Goal: Check status: Check status

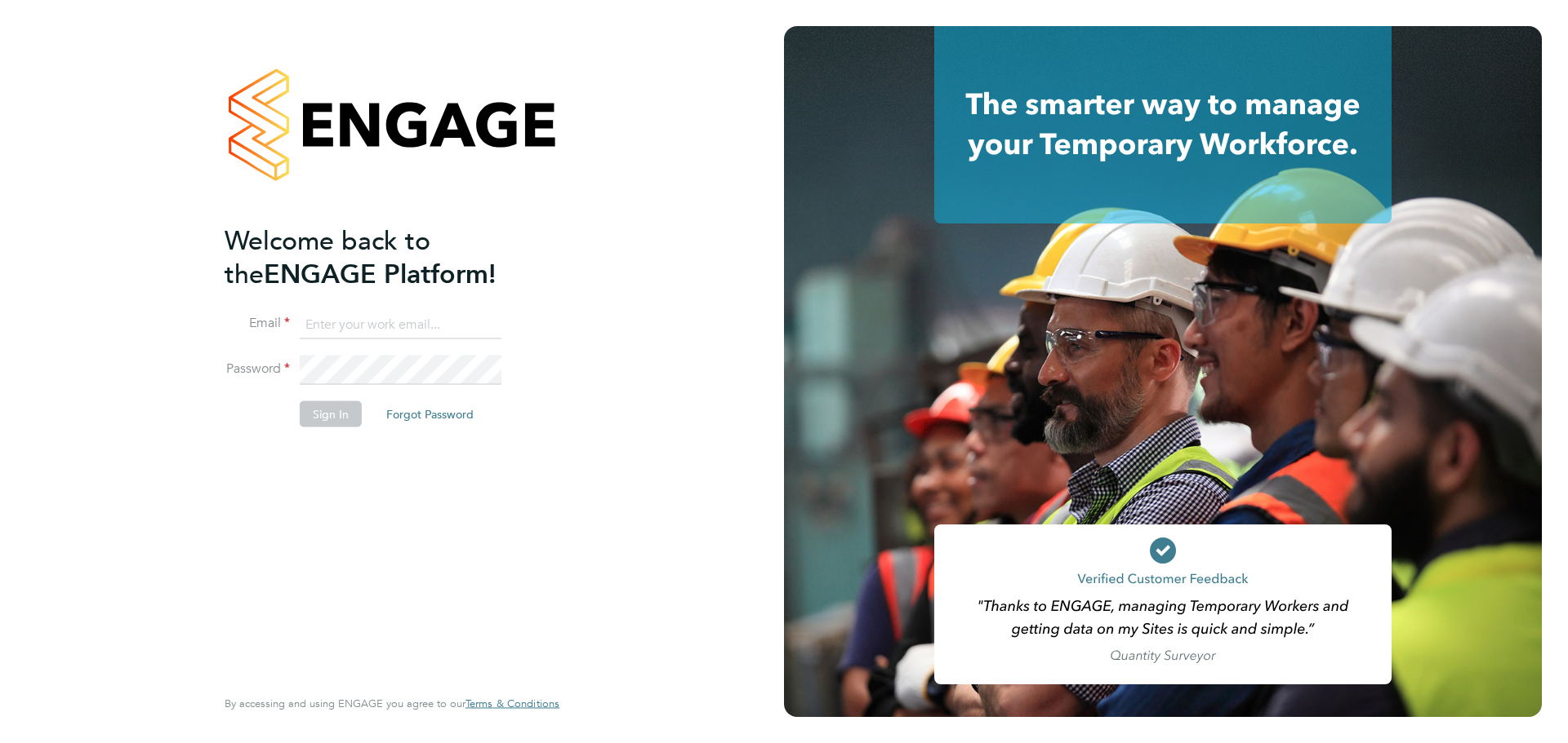
type input "[PERSON_NAME][EMAIL_ADDRESS][PERSON_NAME][DOMAIN_NAME]"
click at [396, 506] on div "Welcome back to the ENGAGE Platform! Email [PERSON_NAME][EMAIL_ADDRESS][PERSON_…" at bounding box center [384, 453] width 318 height 459
click at [330, 412] on button "Sign In" at bounding box center [330, 413] width 62 height 26
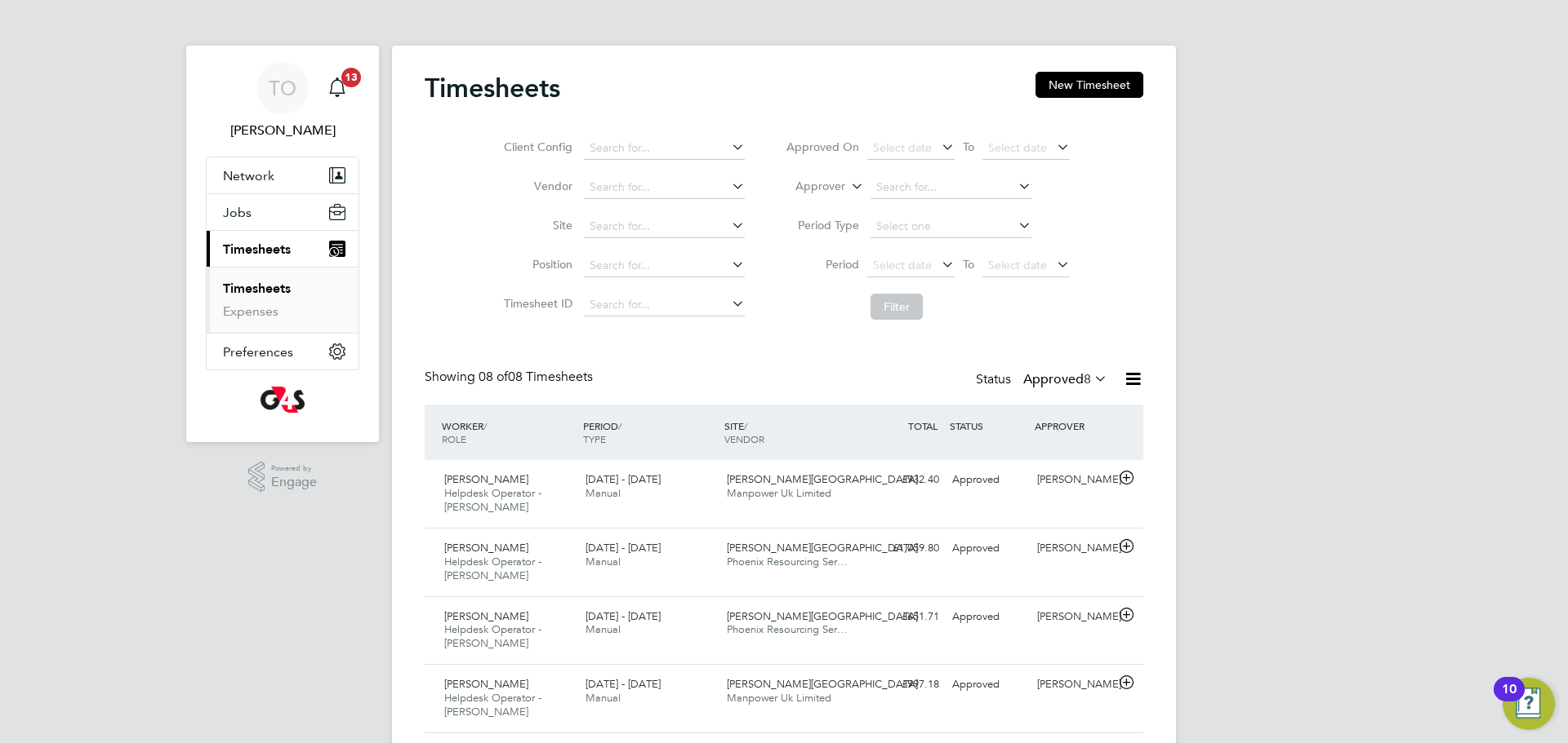
click at [274, 254] on span "Timesheets" at bounding box center [256, 250] width 68 height 15
click at [764, 483] on span "Churchill Hospital" at bounding box center [822, 479] width 191 height 14
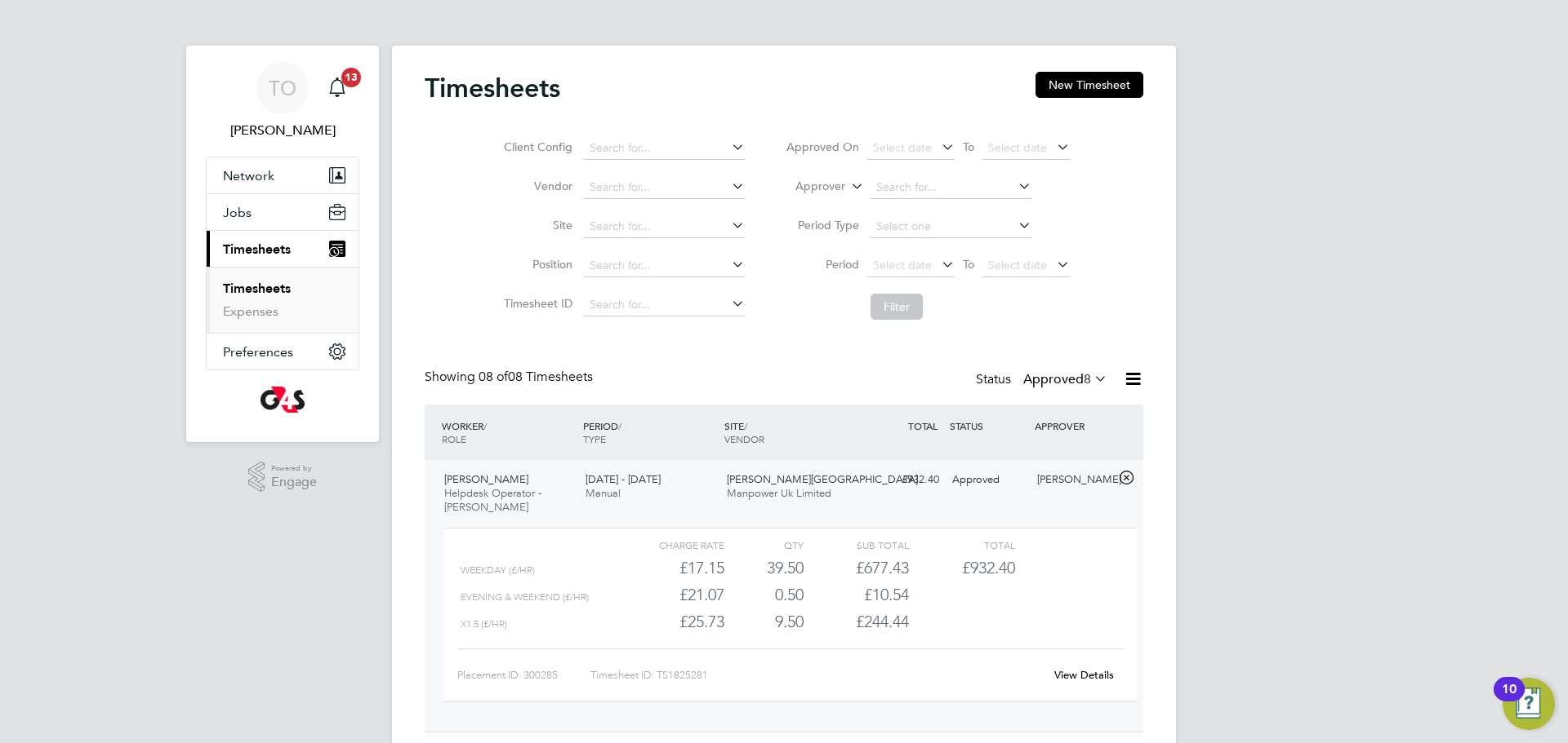
click at [1091, 680] on link "View Details" at bounding box center [1084, 675] width 60 height 14
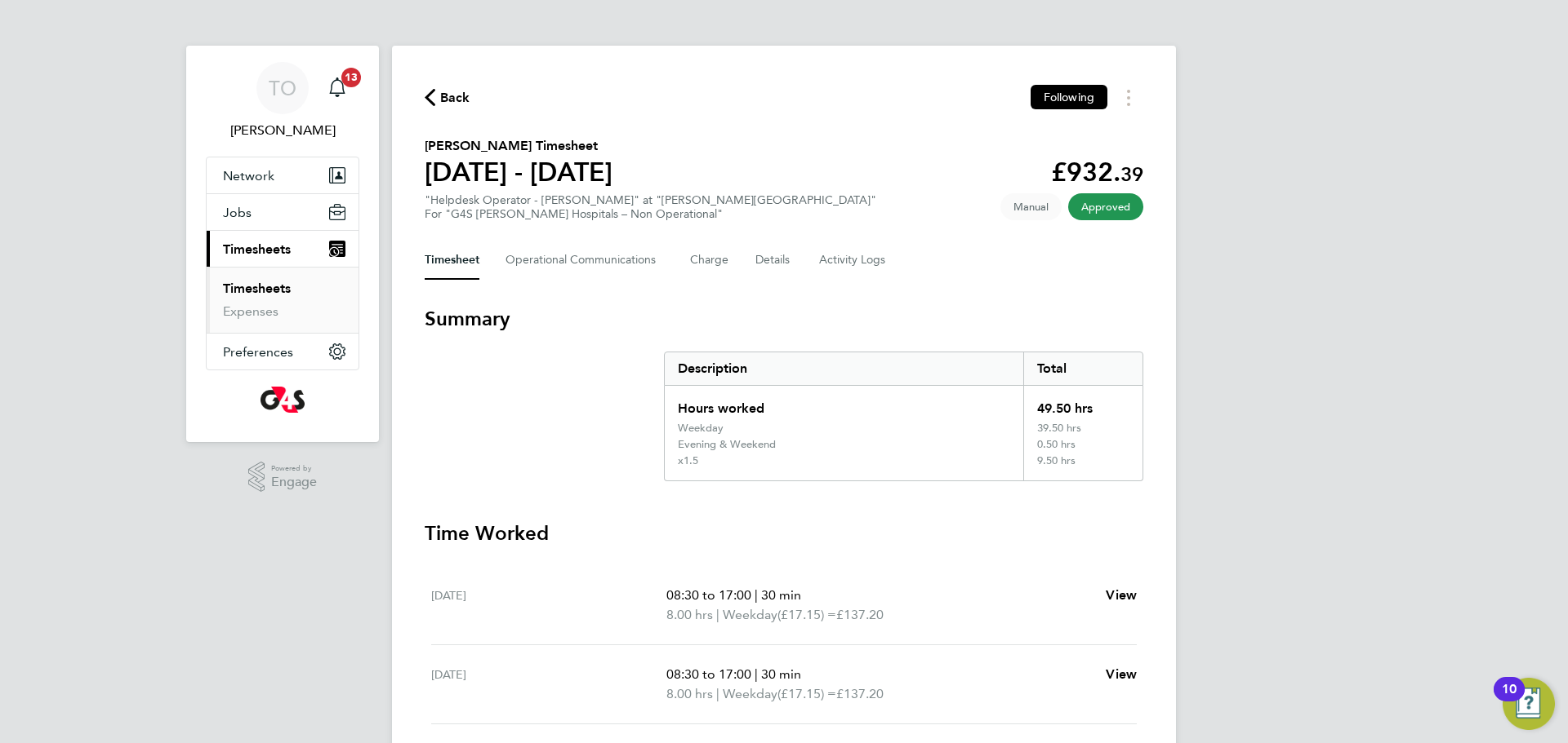
click at [253, 251] on span "Timesheets" at bounding box center [256, 250] width 68 height 15
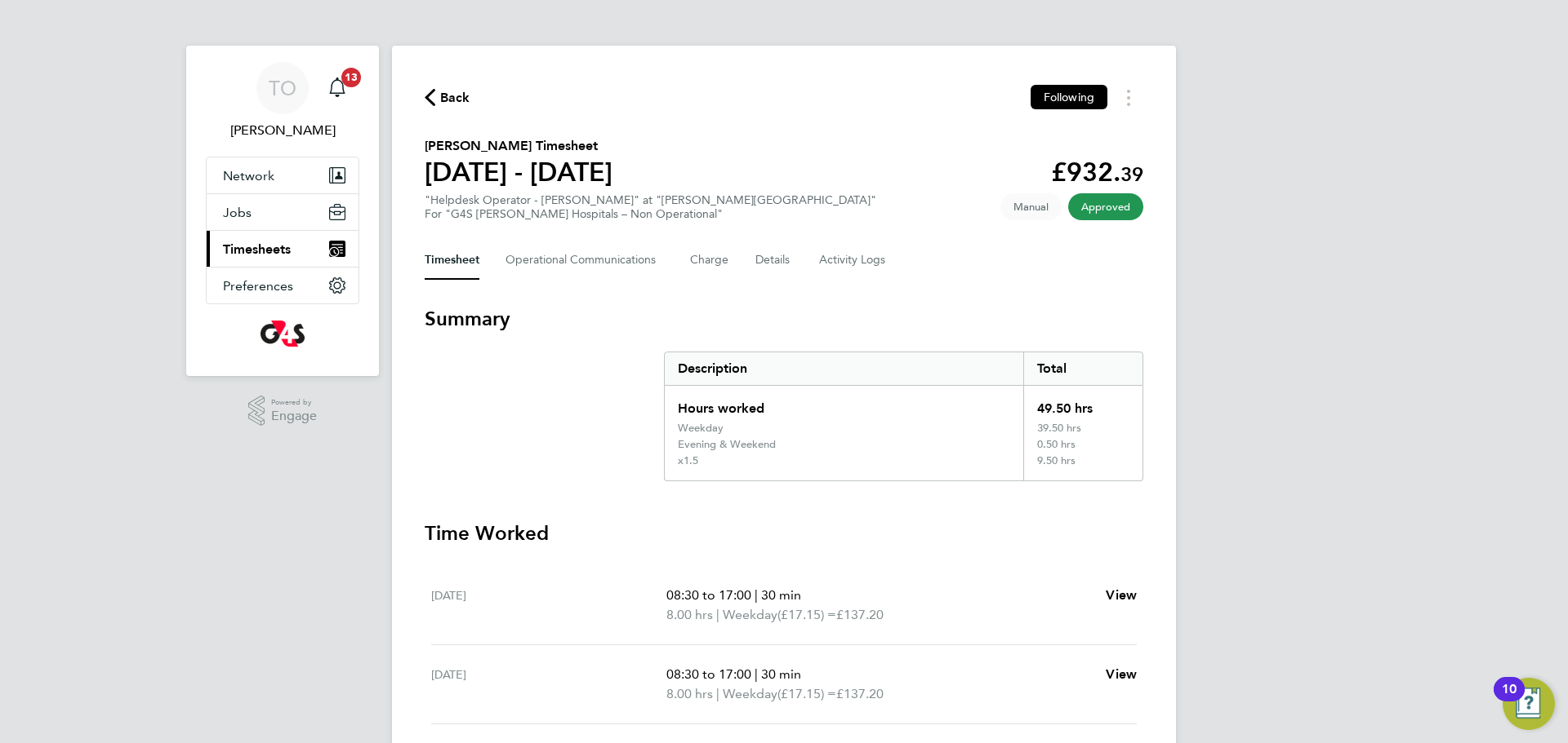
click at [252, 248] on span "Timesheets" at bounding box center [256, 250] width 68 height 15
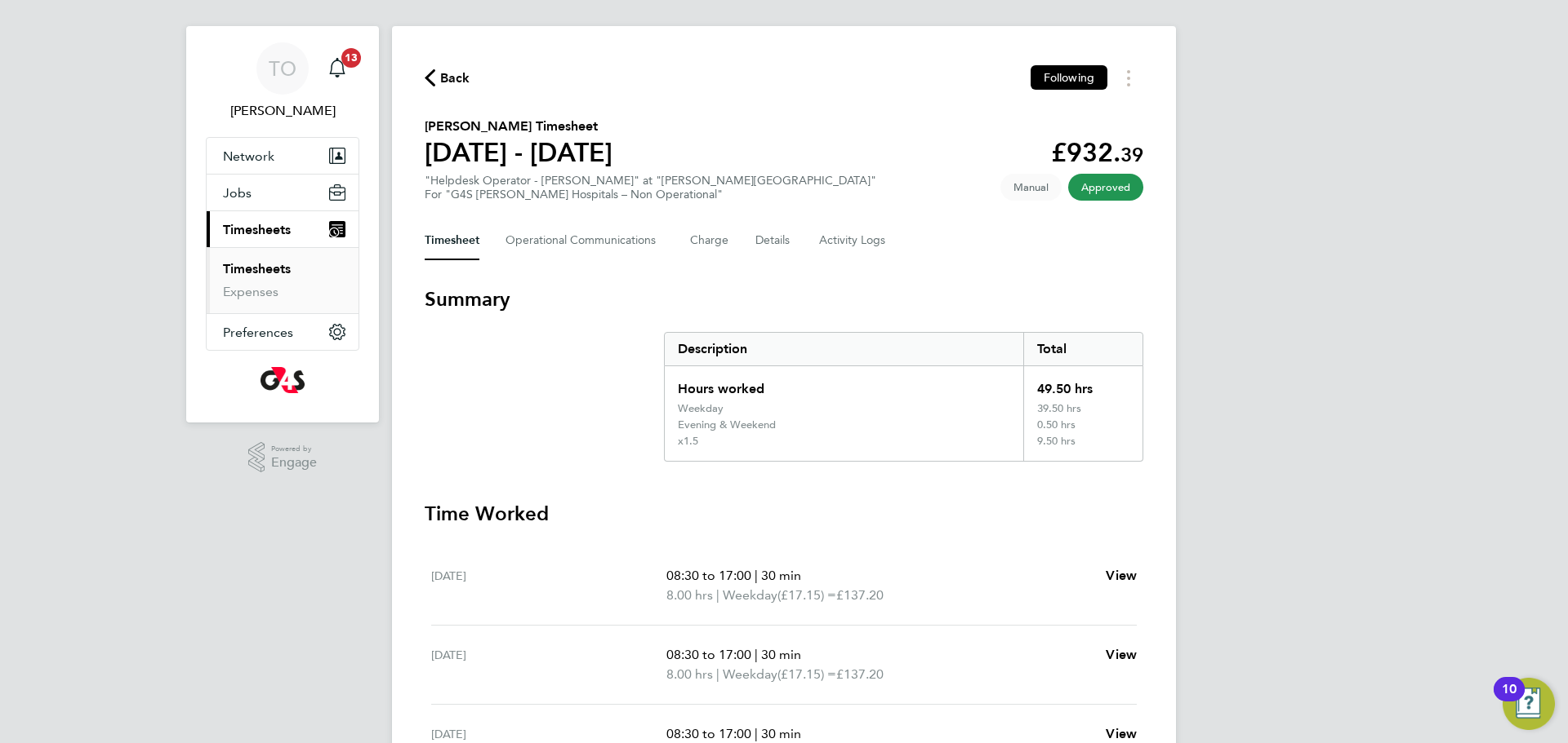
scroll to position [19, 0]
click at [274, 231] on span "Timesheets" at bounding box center [256, 231] width 68 height 15
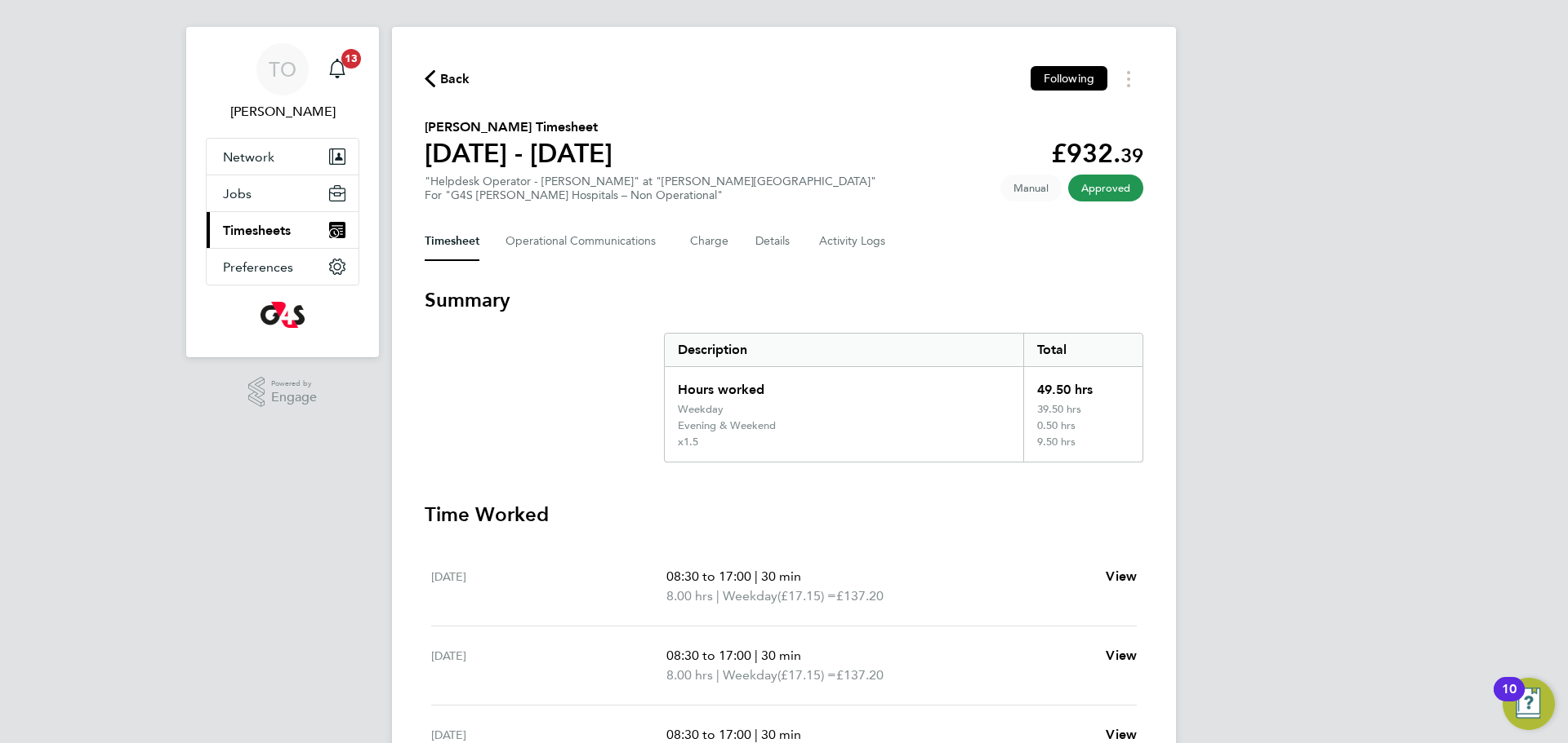
click at [274, 231] on span "Timesheets" at bounding box center [256, 231] width 68 height 15
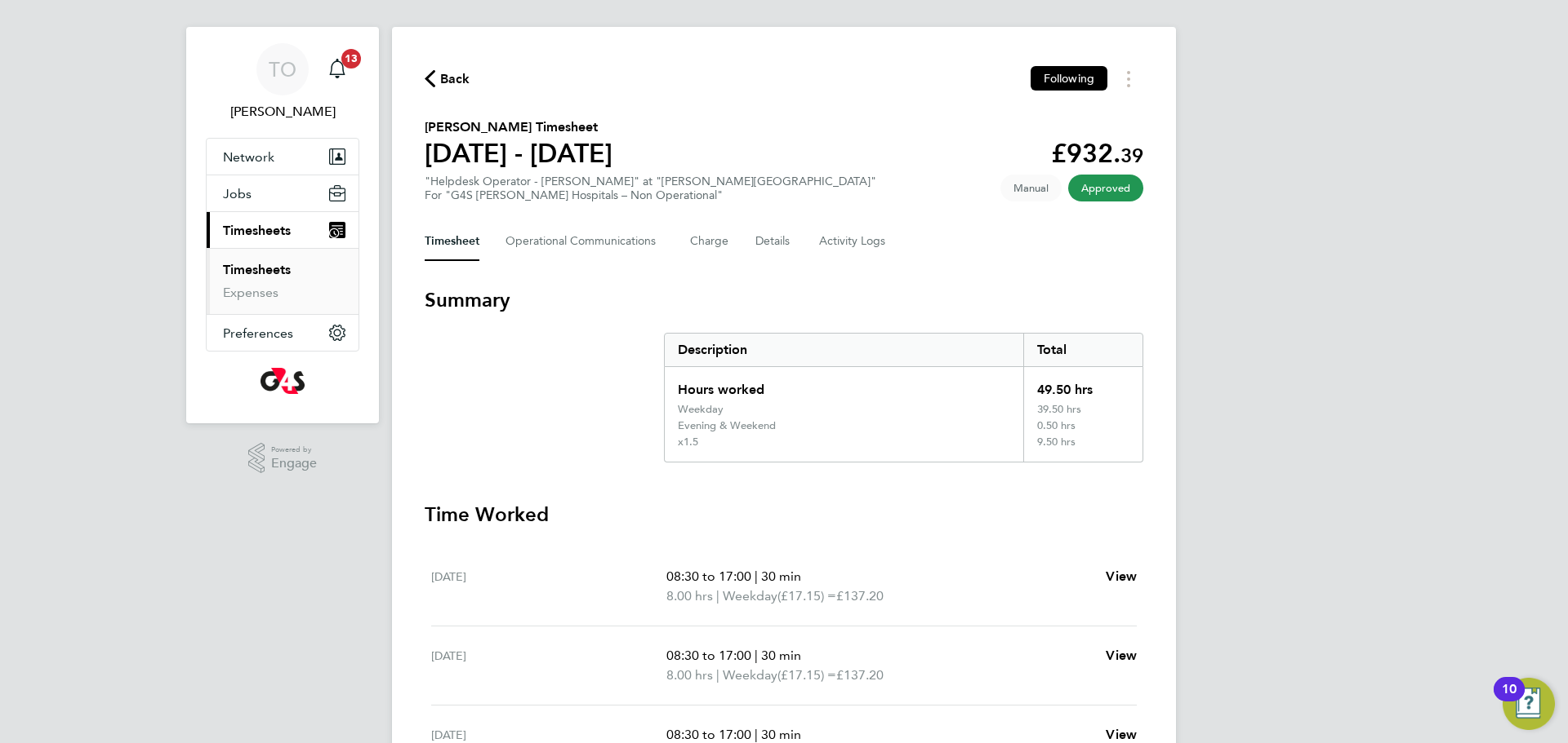
click at [257, 271] on link "Timesheets" at bounding box center [256, 270] width 68 height 15
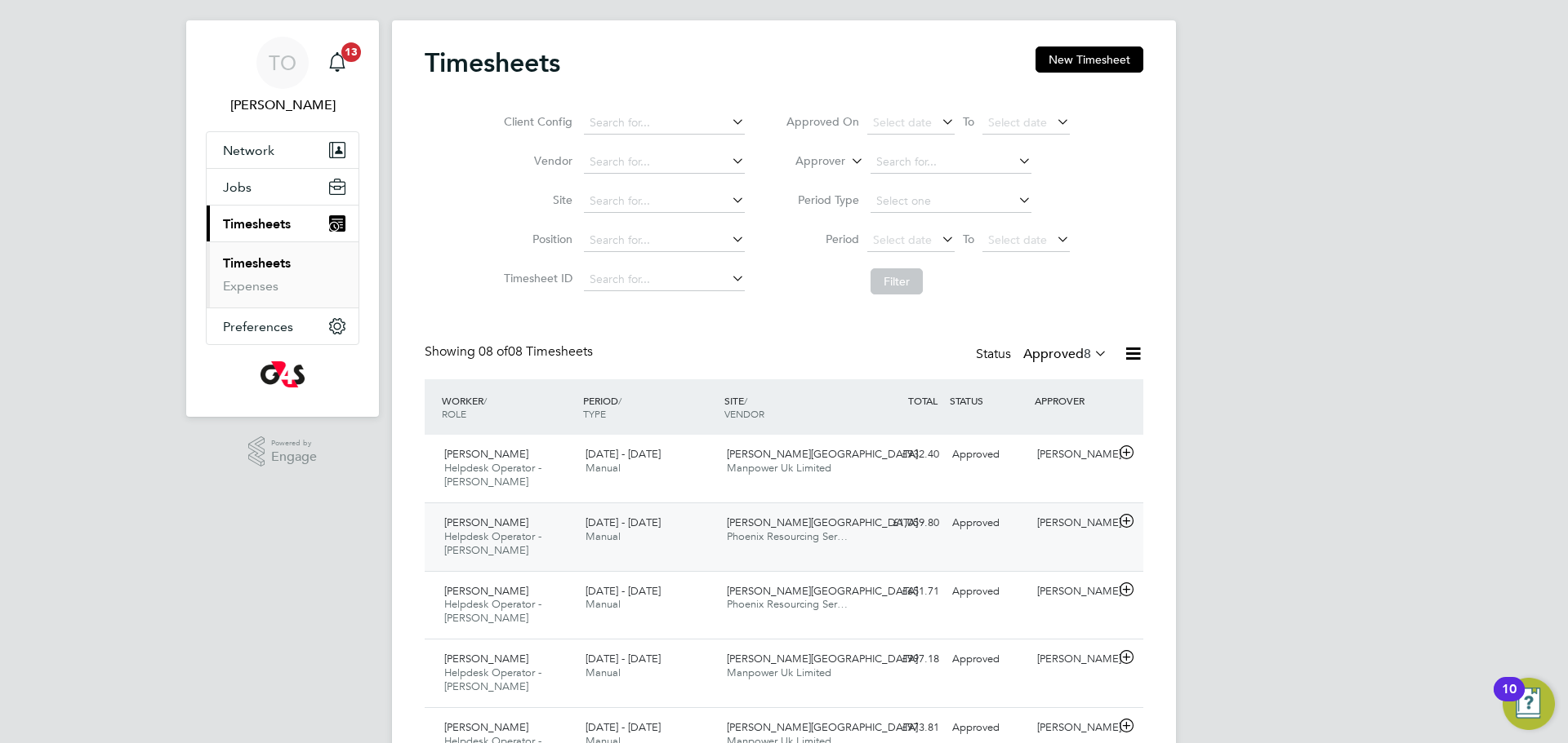
click at [1002, 531] on div "Approved" at bounding box center [988, 523] width 85 height 27
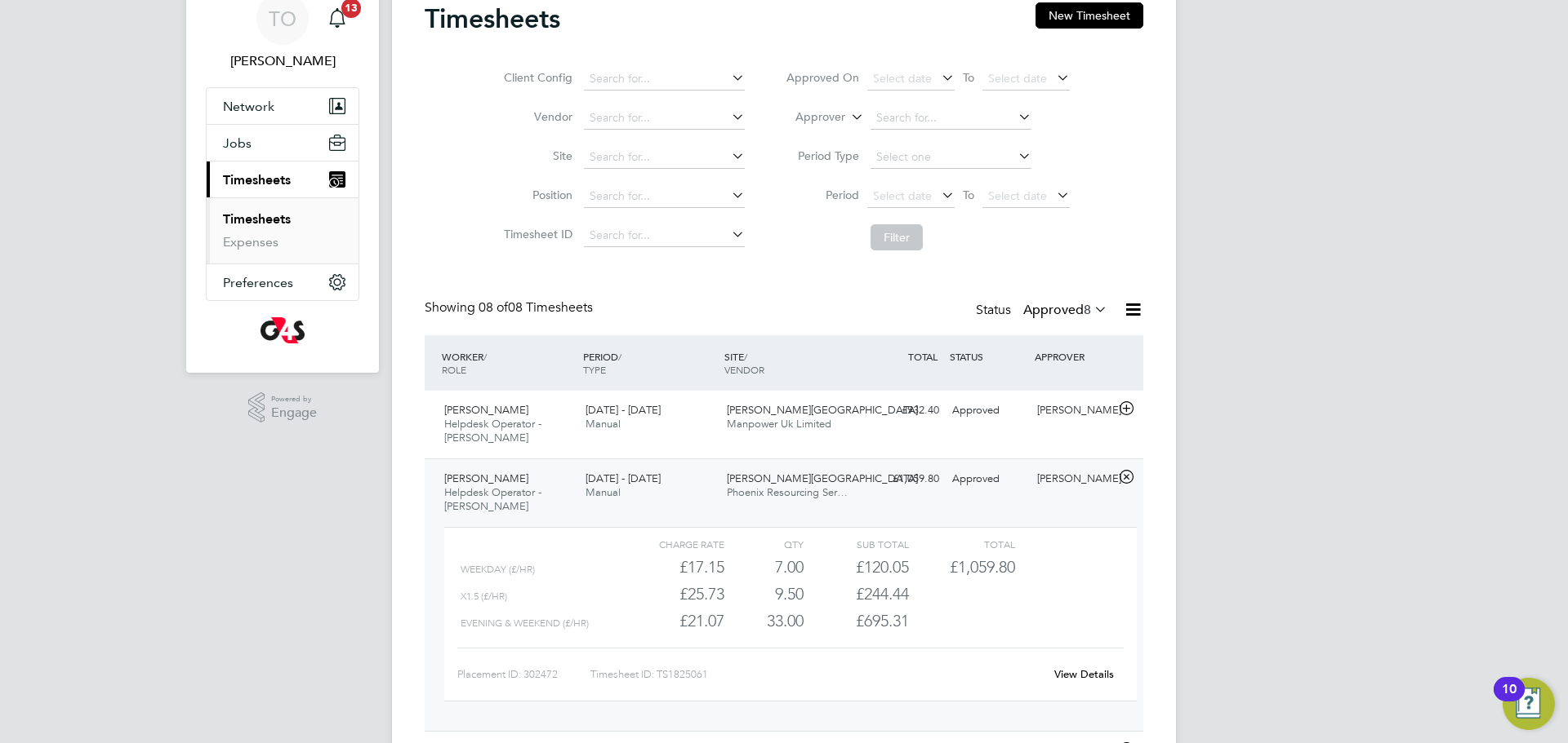
click at [1091, 673] on link "View Details" at bounding box center [1084, 674] width 60 height 14
